Goal: Transaction & Acquisition: Book appointment/travel/reservation

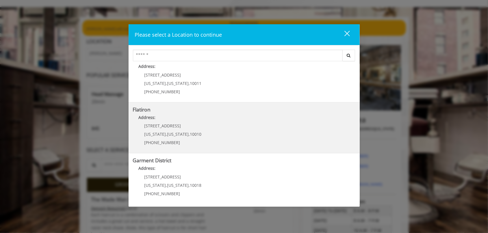
scroll to position [120, 0]
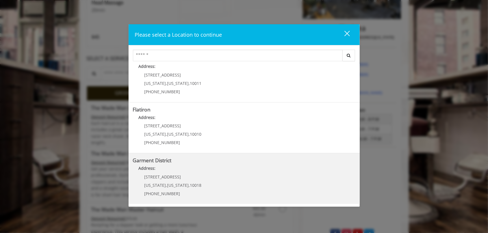
click at [198, 179] on div "1400 Broadway New York , New York , 10018 (212) 997-4247" at bounding box center [169, 187] width 72 height 25
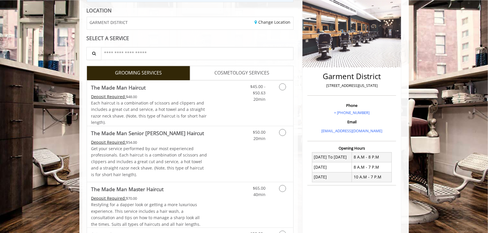
scroll to position [120, 0]
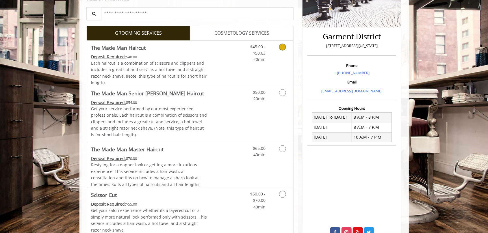
click at [229, 66] on link "Discounted Price" at bounding box center [224, 63] width 34 height 45
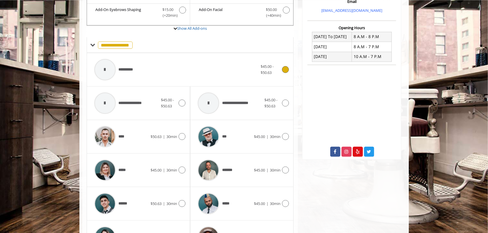
scroll to position [274, 0]
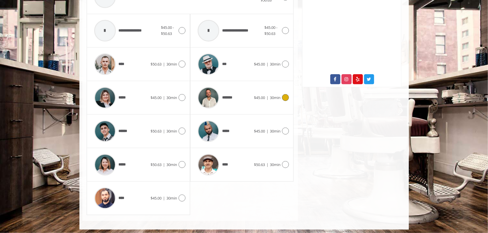
click at [241, 102] on div "*******" at bounding box center [224, 97] width 59 height 27
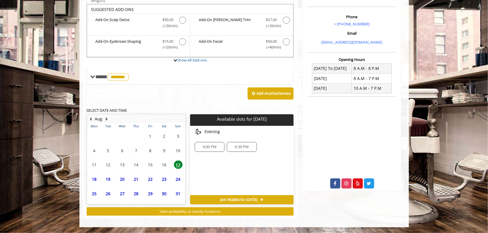
scroll to position [167, 0]
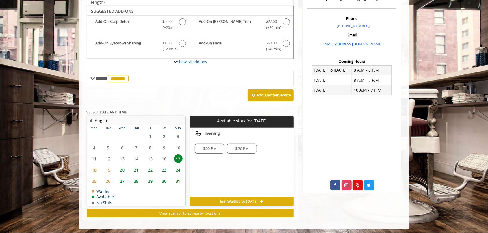
click at [121, 169] on span "20" at bounding box center [122, 170] width 9 height 8
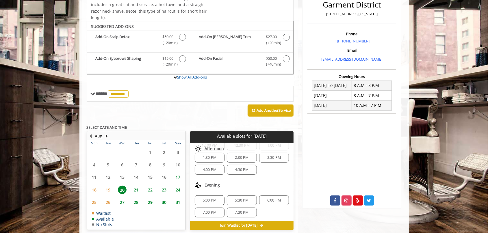
scroll to position [116, 0]
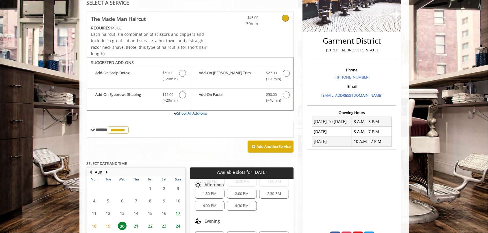
click at [191, 112] on link "Show All Add-ons" at bounding box center [192, 113] width 30 height 5
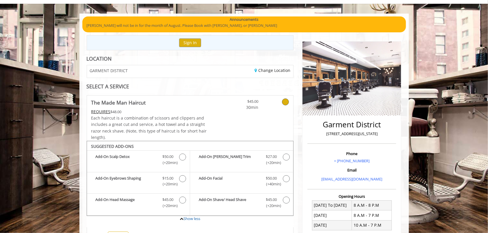
scroll to position [17, 0]
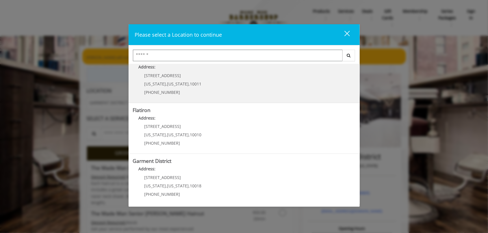
scroll to position [115, 0]
click at [220, 188] on District "Garment District Address: 1400 Broadway New York , New York , 10018 (212) 997-4…" at bounding box center [244, 179] width 223 height 42
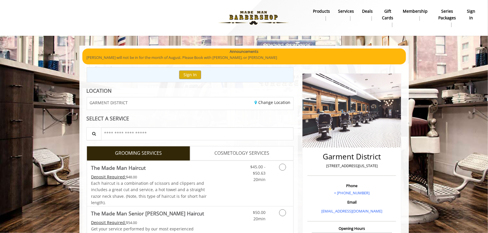
click at [214, 152] on link "COSMETOLOGY SERVICES" at bounding box center [242, 153] width 104 height 14
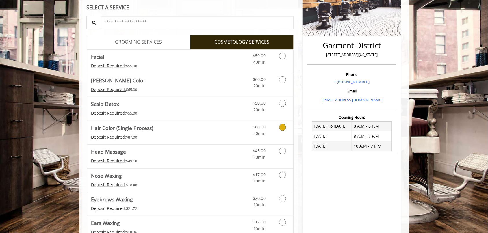
scroll to position [106, 0]
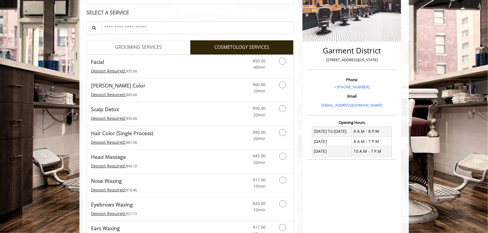
click at [134, 51] on link "GROOMING SERVICES" at bounding box center [139, 47] width 104 height 14
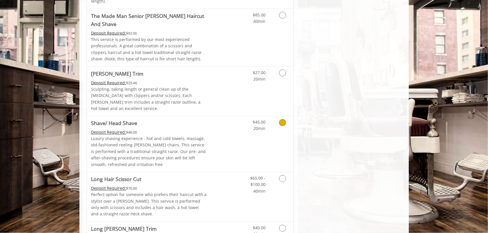
scroll to position [609, 0]
